Goal: Transaction & Acquisition: Purchase product/service

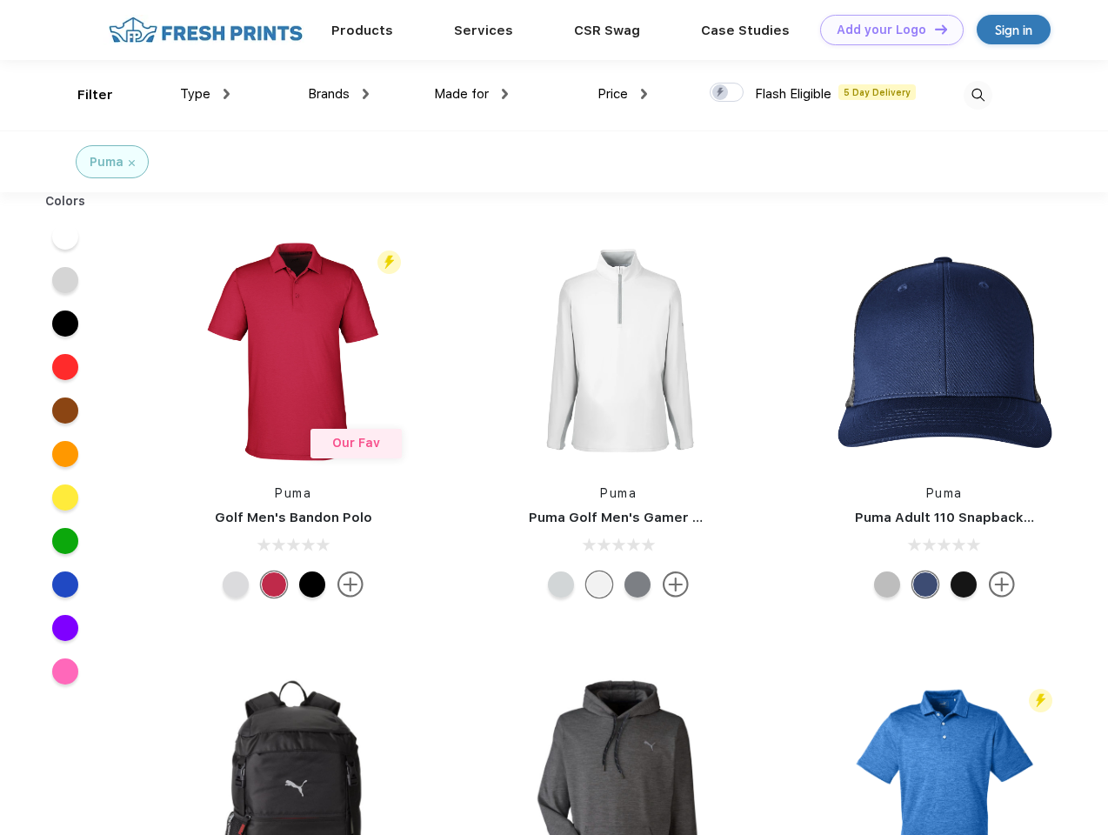
click at [886, 30] on link "Add your Logo Design Tool" at bounding box center [892, 30] width 144 height 30
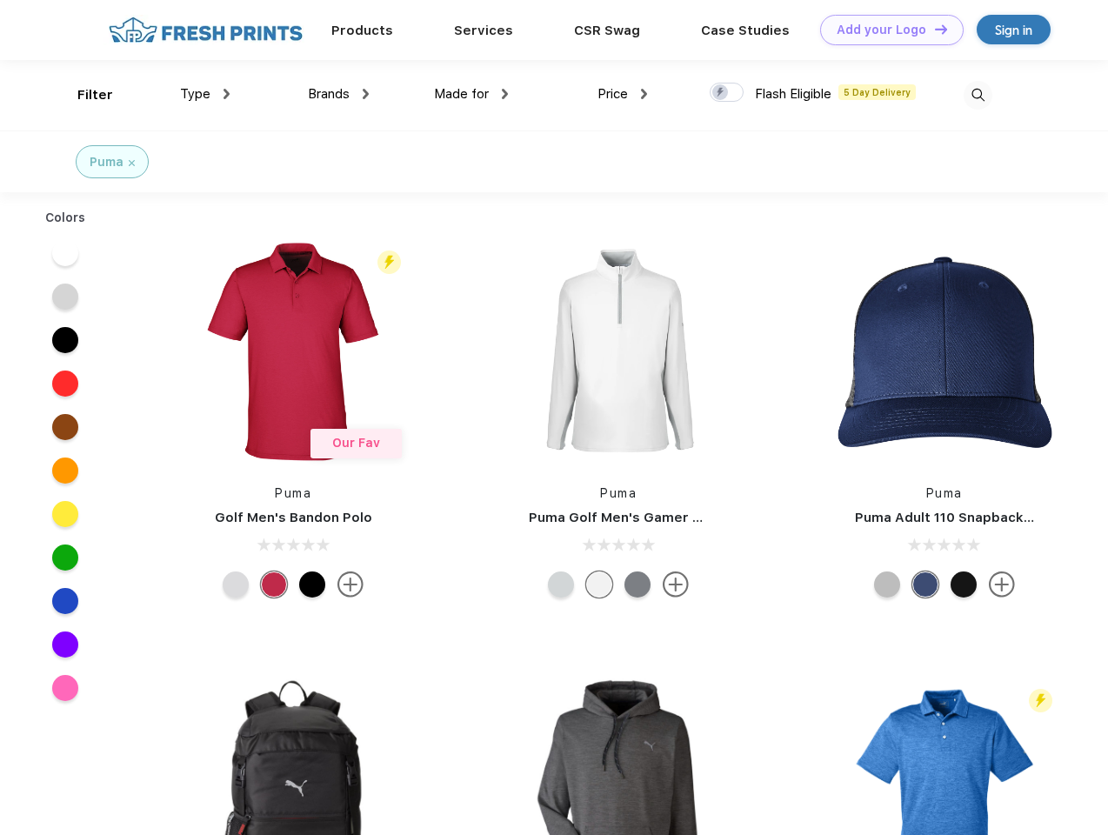
click at [0, 0] on div "Design Tool" at bounding box center [0, 0] width 0 height 0
click at [933, 29] on link "Add your Logo Design Tool" at bounding box center [892, 30] width 144 height 30
click at [84, 95] on div "Filter" at bounding box center [95, 95] width 36 height 20
click at [205, 94] on span "Type" at bounding box center [195, 94] width 30 height 16
click at [338, 94] on span "Brands" at bounding box center [329, 94] width 42 height 16
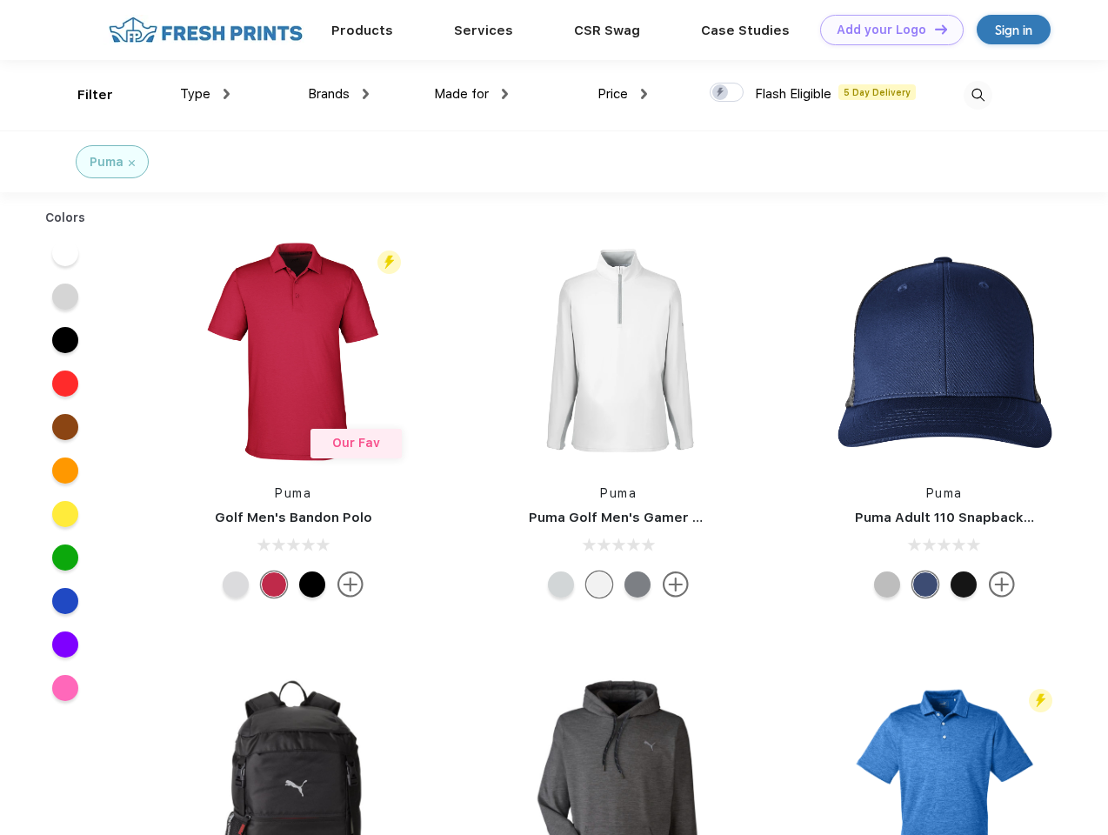
click at [472, 94] on span "Made for" at bounding box center [461, 94] width 55 height 16
click at [623, 94] on span "Price" at bounding box center [613, 94] width 30 height 16
click at [727, 93] on div at bounding box center [727, 92] width 34 height 19
click at [721, 93] on input "checkbox" at bounding box center [715, 87] width 11 height 11
click at [978, 95] on img at bounding box center [978, 95] width 29 height 29
